Goal: Navigation & Orientation: Find specific page/section

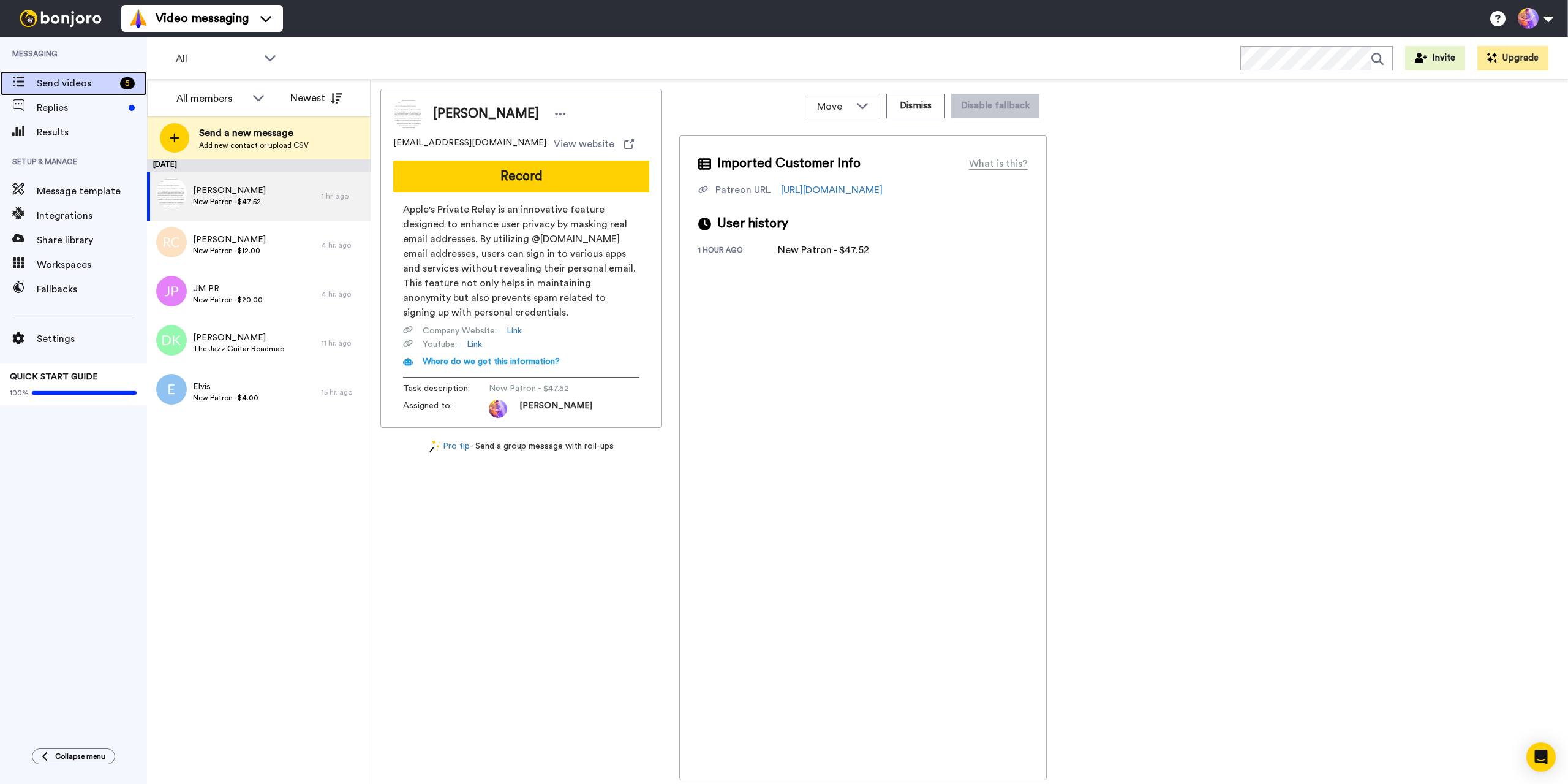
click at [48, 80] on span "Send videos" at bounding box center [76, 83] width 78 height 15
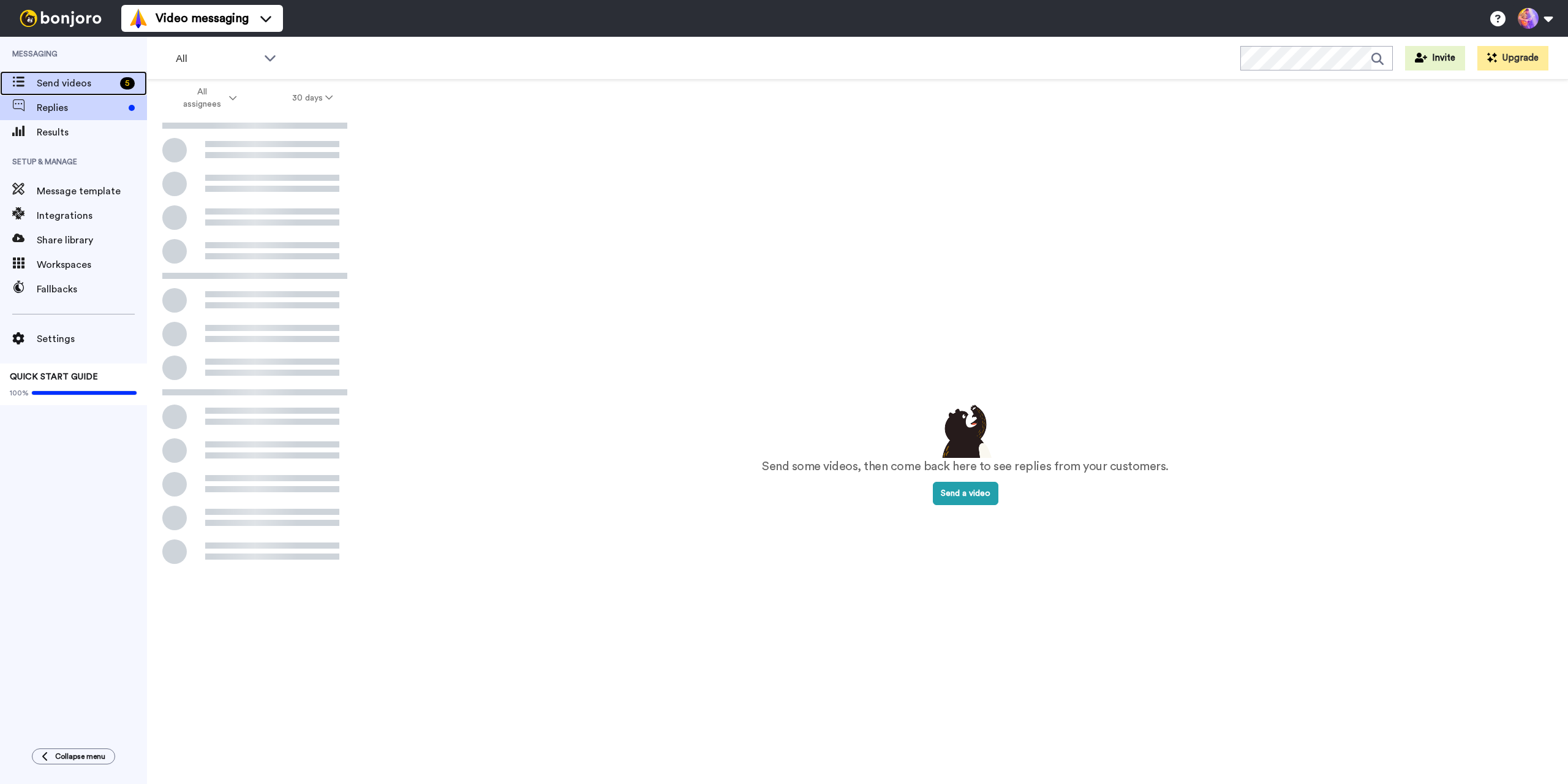
click at [70, 85] on span "Send videos" at bounding box center [76, 83] width 78 height 15
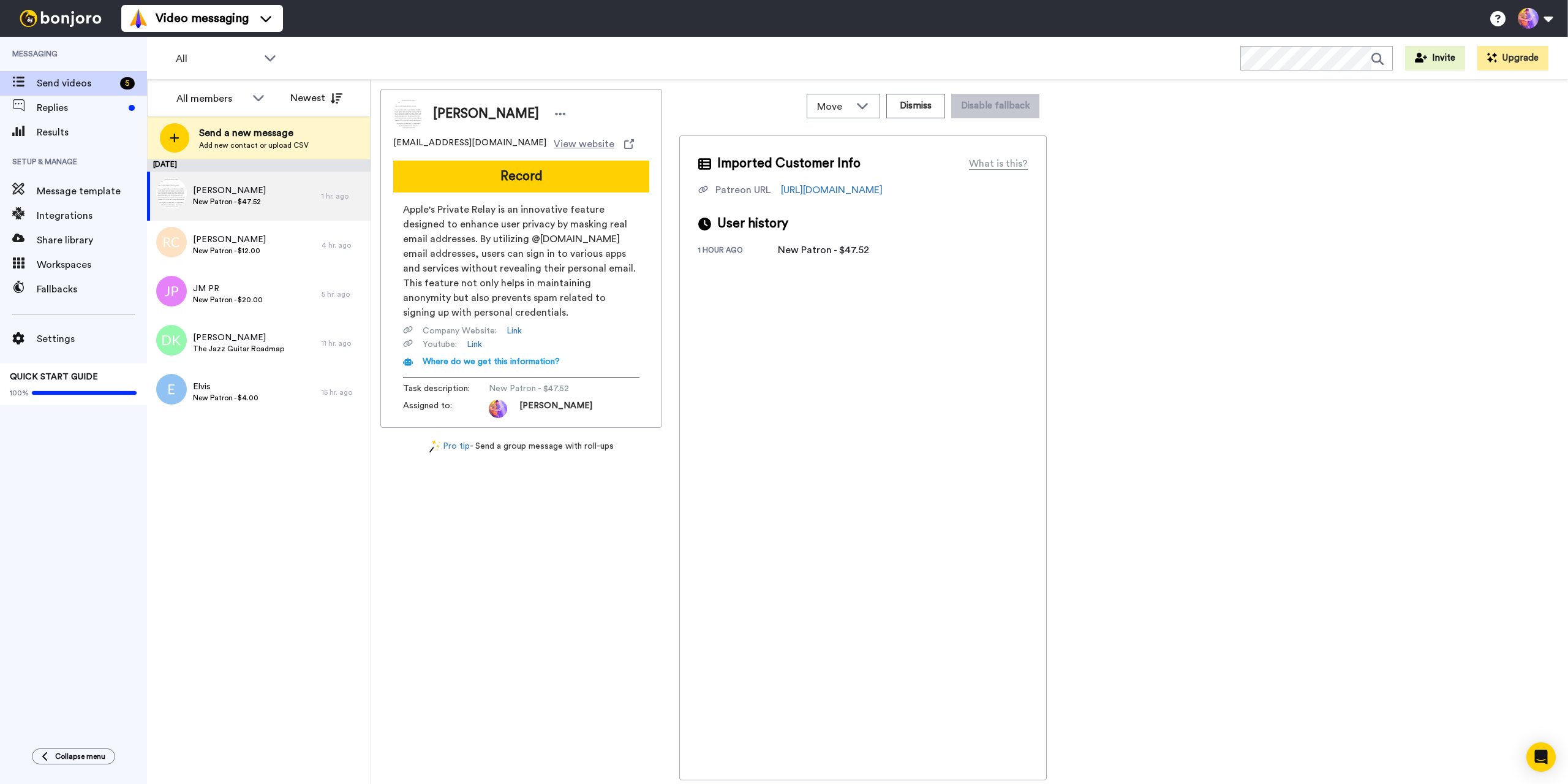
click at [300, 477] on div "August 21 Philippe ROBERT New Patron - $47.52 1 hr. ago Rodrigo Catricura New P…" at bounding box center [258, 471] width 224 height 624
